Goal: Task Accomplishment & Management: Use online tool/utility

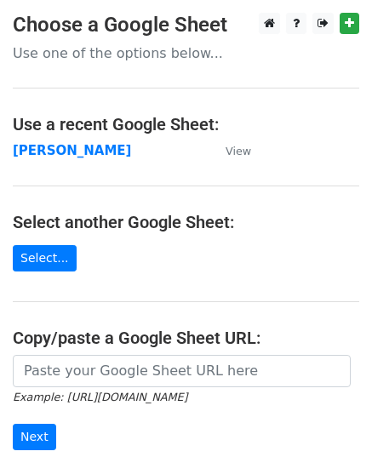
click at [65, 155] on strong "[PERSON_NAME]" at bounding box center [72, 150] width 118 height 15
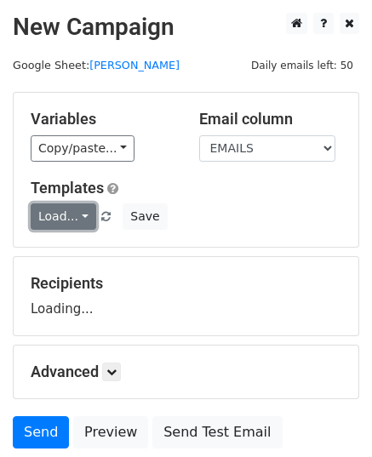
click at [60, 217] on link "Load..." at bounding box center [64, 216] width 66 height 26
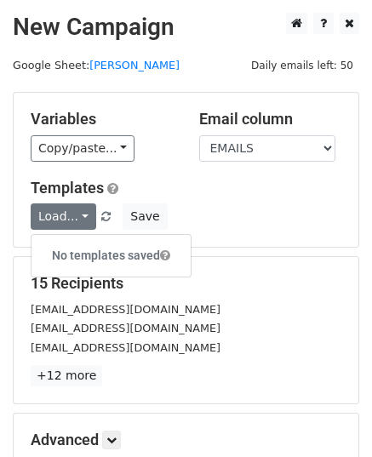
click at [83, 248] on h6 "No templates saved" at bounding box center [110, 256] width 159 height 28
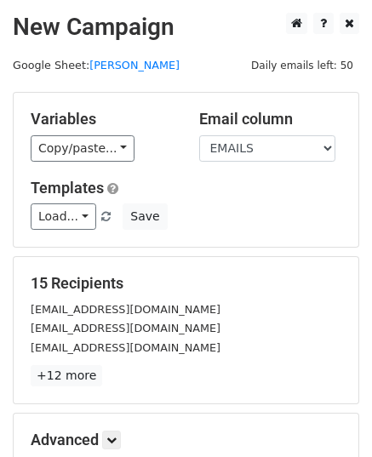
scroll to position [201, 0]
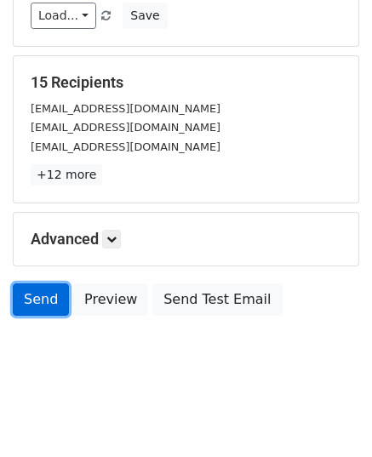
click at [39, 299] on link "Send" at bounding box center [41, 299] width 56 height 32
